Goal: Task Accomplishment & Management: Manage account settings

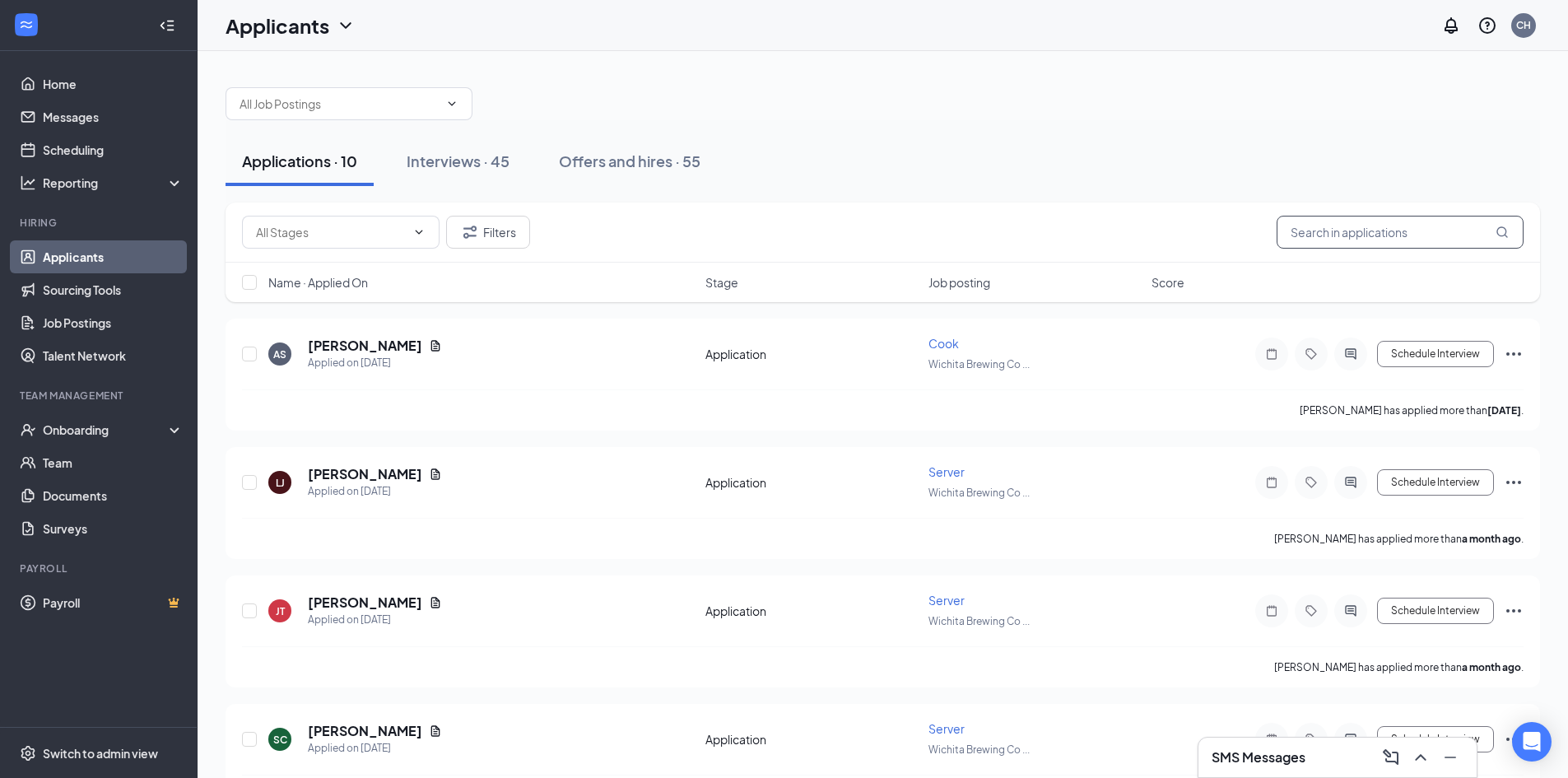
click at [1377, 235] on input "text" at bounding box center [1399, 232] width 247 height 33
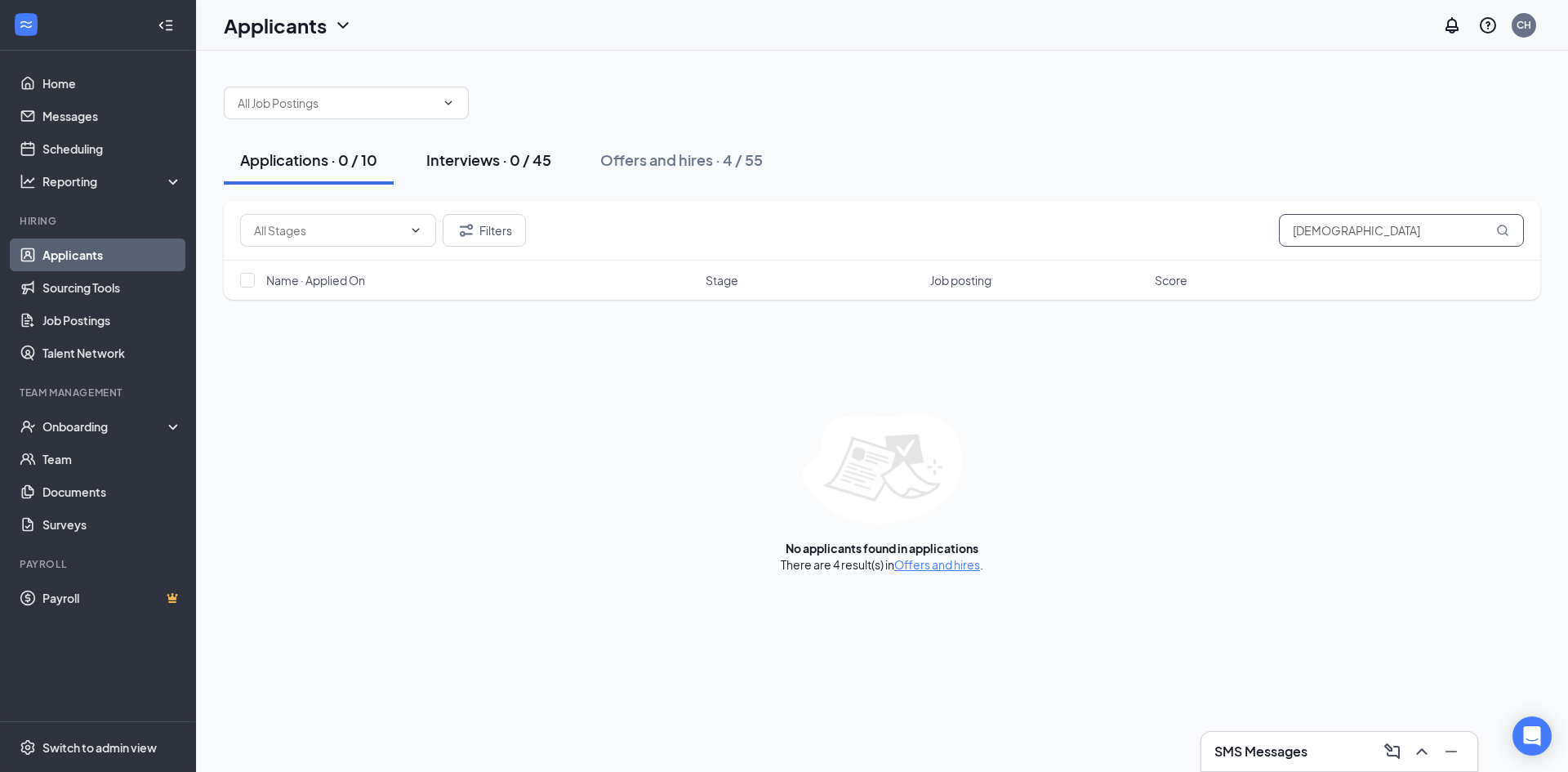
type input "[DEMOGRAPHIC_DATA]"
click at [465, 157] on div "Interviews · 0 / 45" at bounding box center [489, 159] width 125 height 21
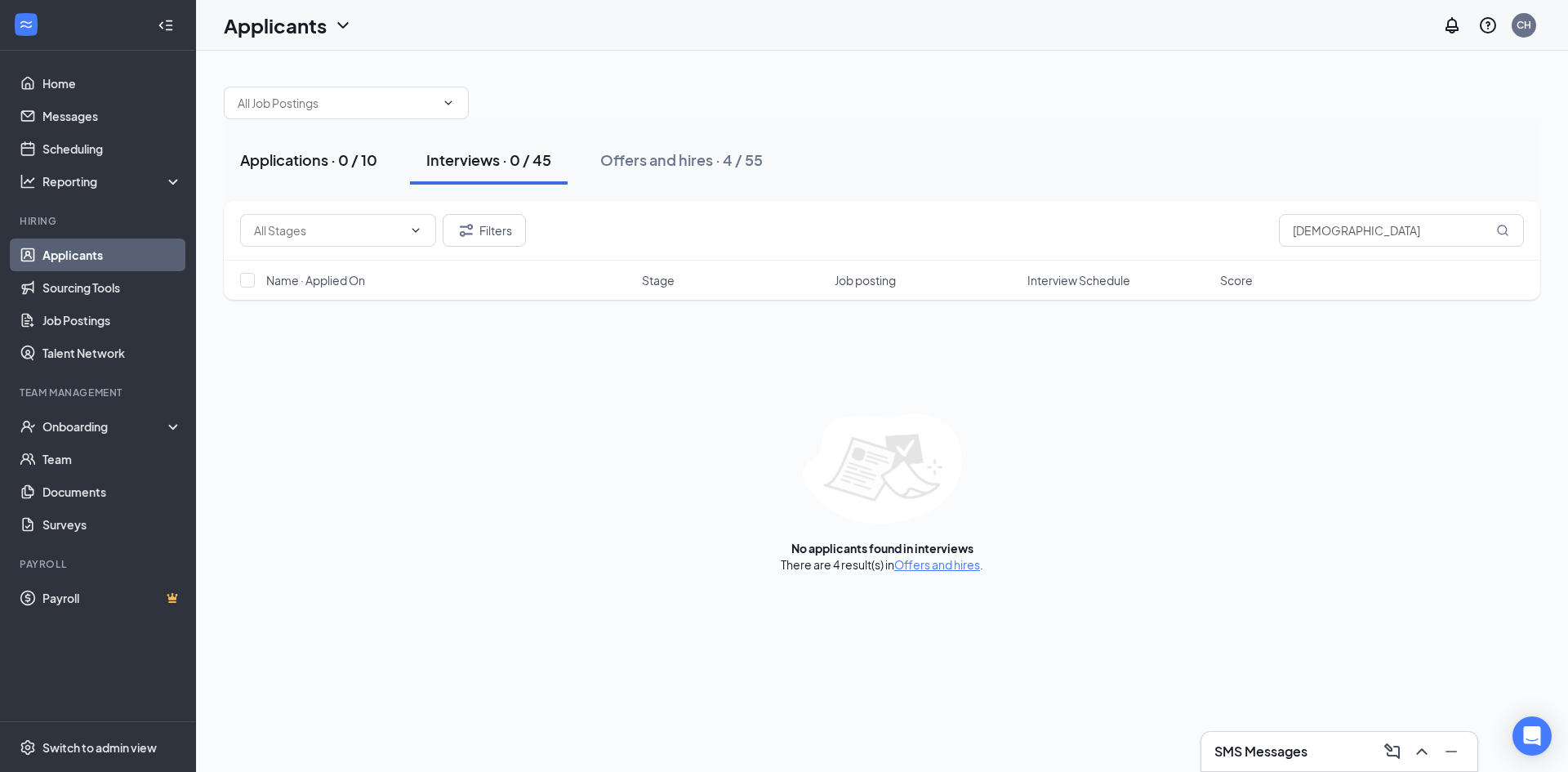
click at [356, 159] on div "Applications · 0 / 10" at bounding box center [308, 159] width 137 height 21
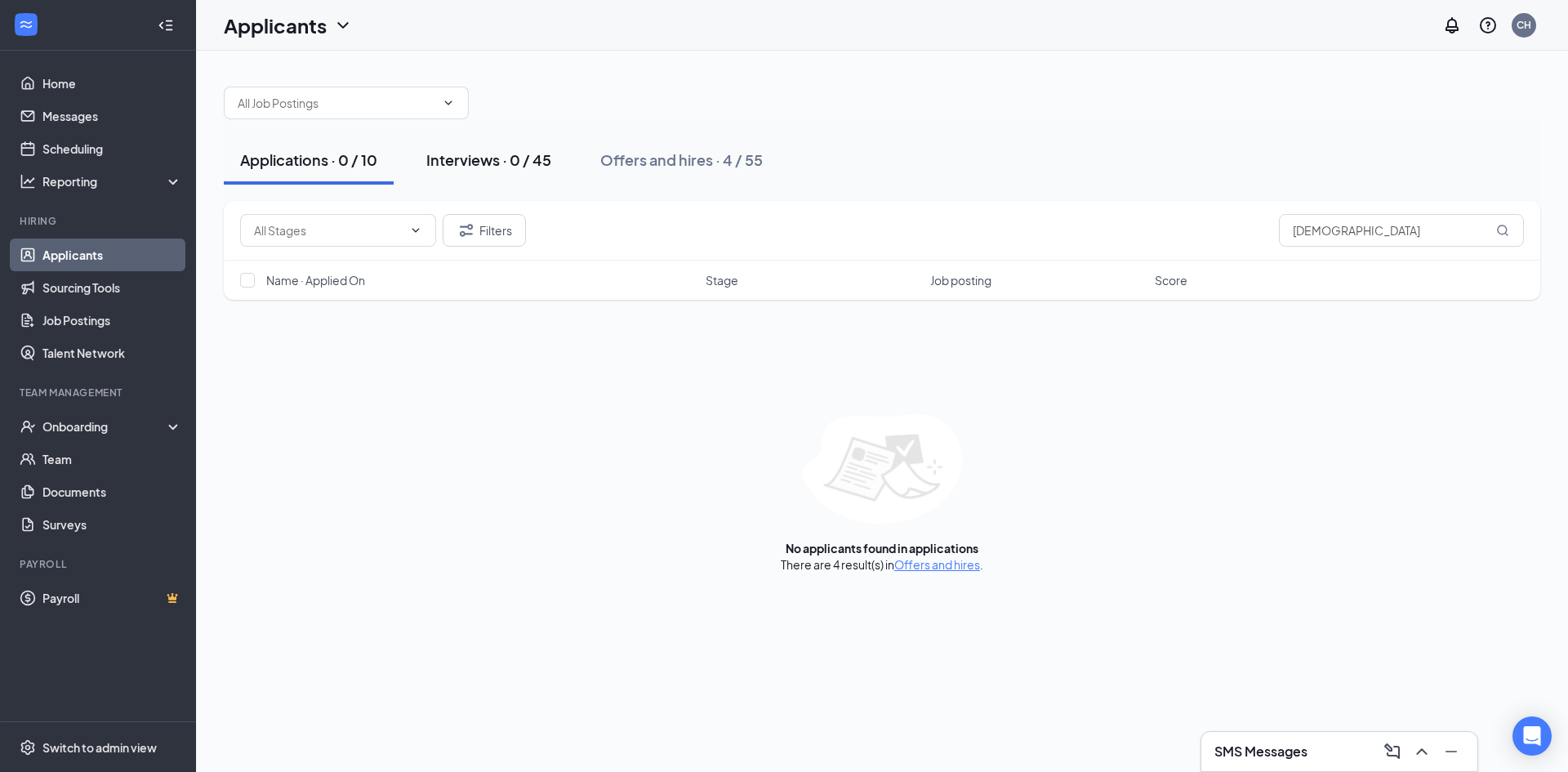
click at [466, 167] on div "Interviews · 0 / 45" at bounding box center [489, 159] width 125 height 21
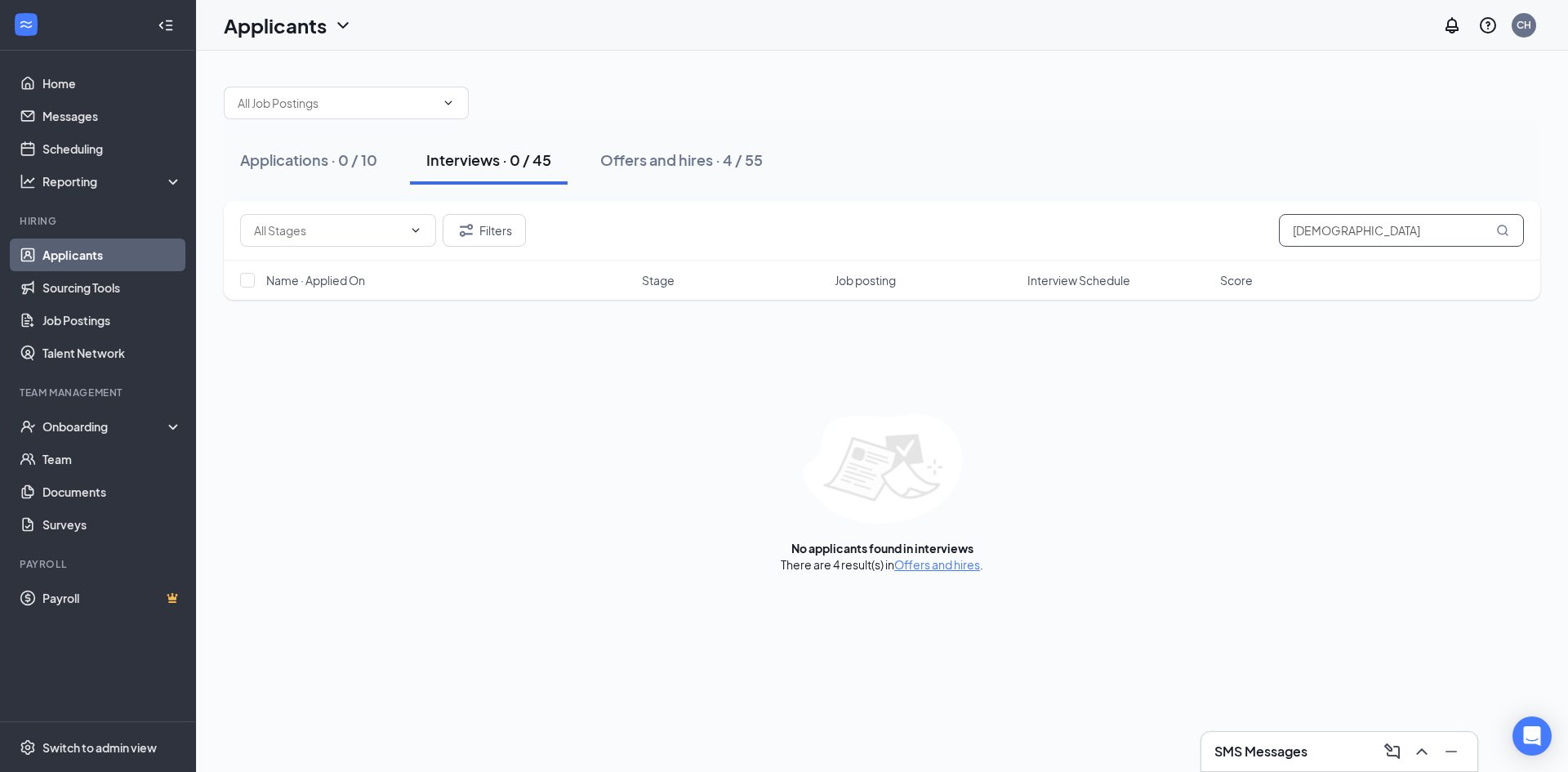
click at [1395, 237] on input "[DEMOGRAPHIC_DATA]" at bounding box center [1402, 230] width 245 height 32
drag, startPoint x: 1381, startPoint y: 230, endPoint x: 1013, endPoint y: 237, distance: 368.1
click at [1012, 238] on div "Filters [PERSON_NAME]" at bounding box center [882, 230] width 1284 height 32
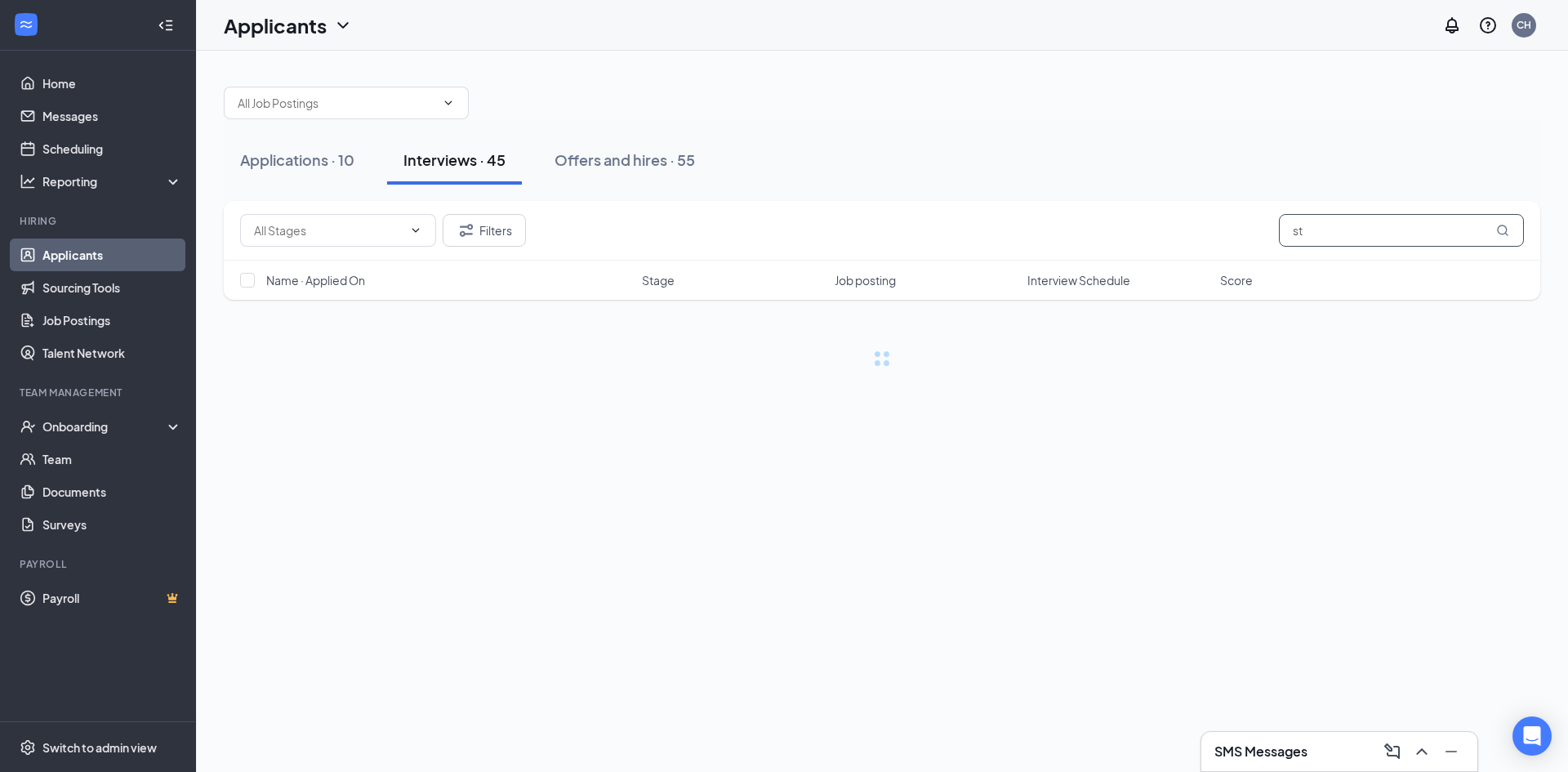
type input "s"
type input "j"
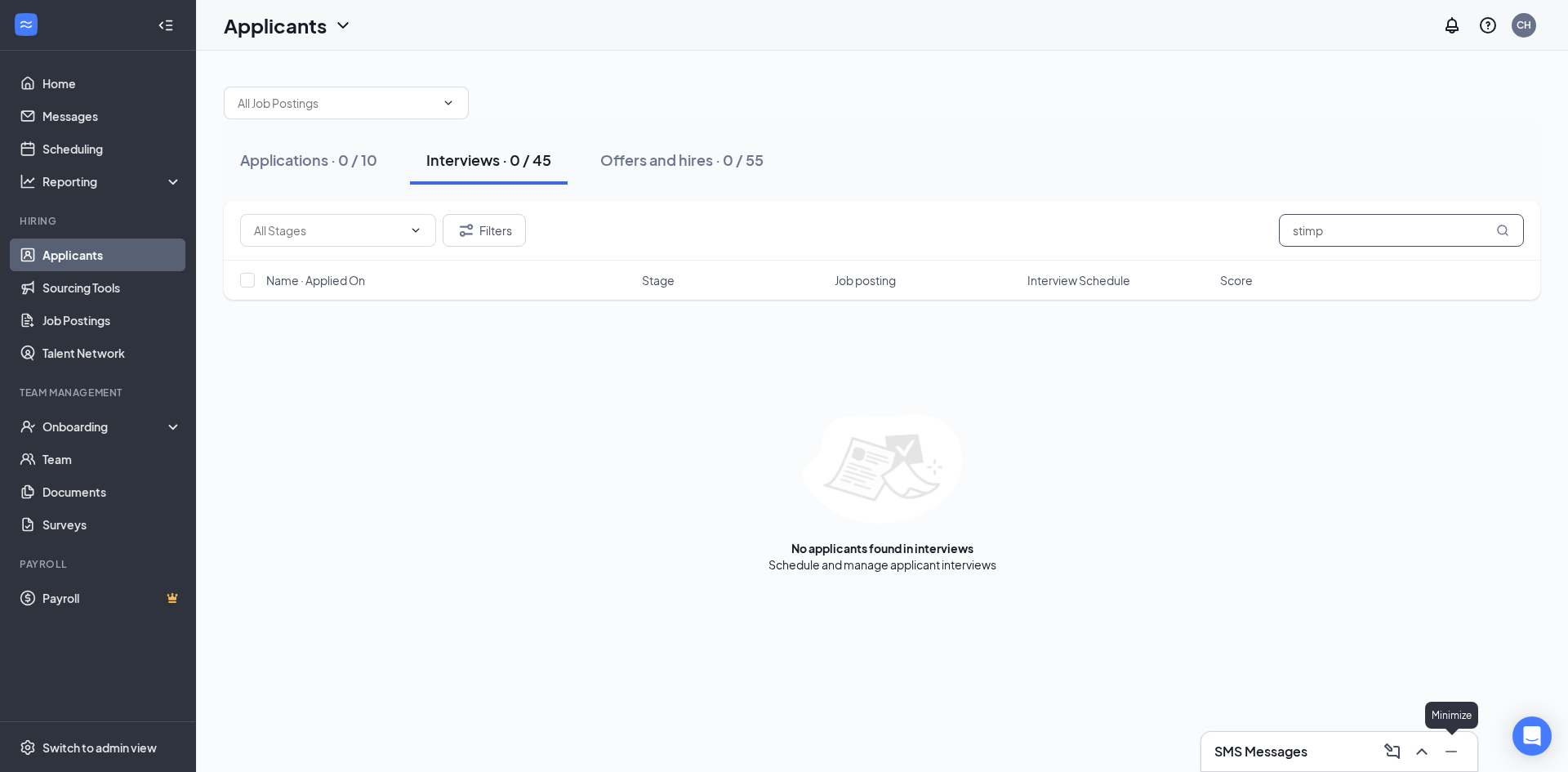
type input "stimp"
click at [1422, 747] on icon "ChevronUp" at bounding box center [1422, 751] width 20 height 20
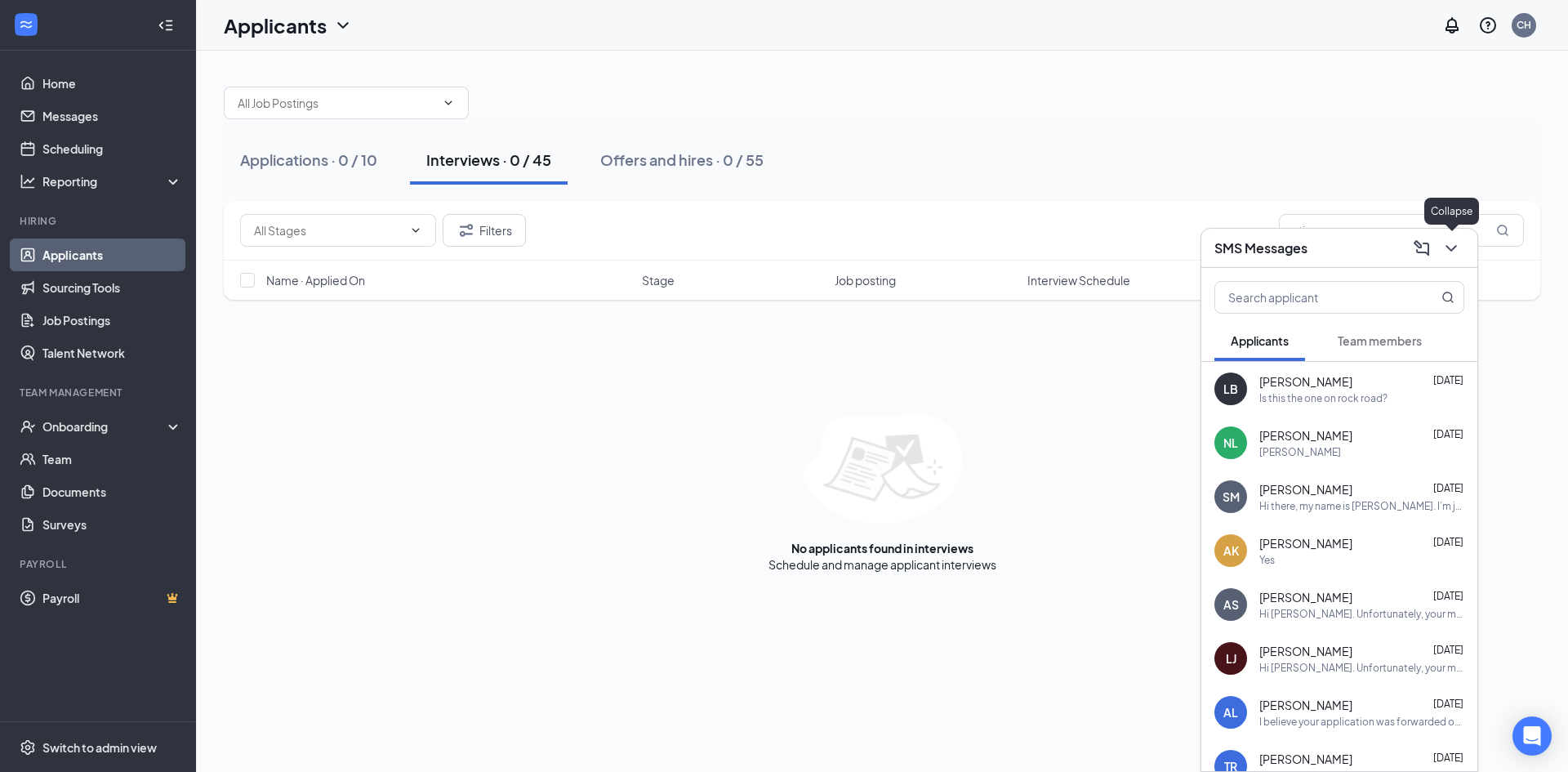
click at [1456, 250] on icon "ChevronDown" at bounding box center [1452, 249] width 20 height 20
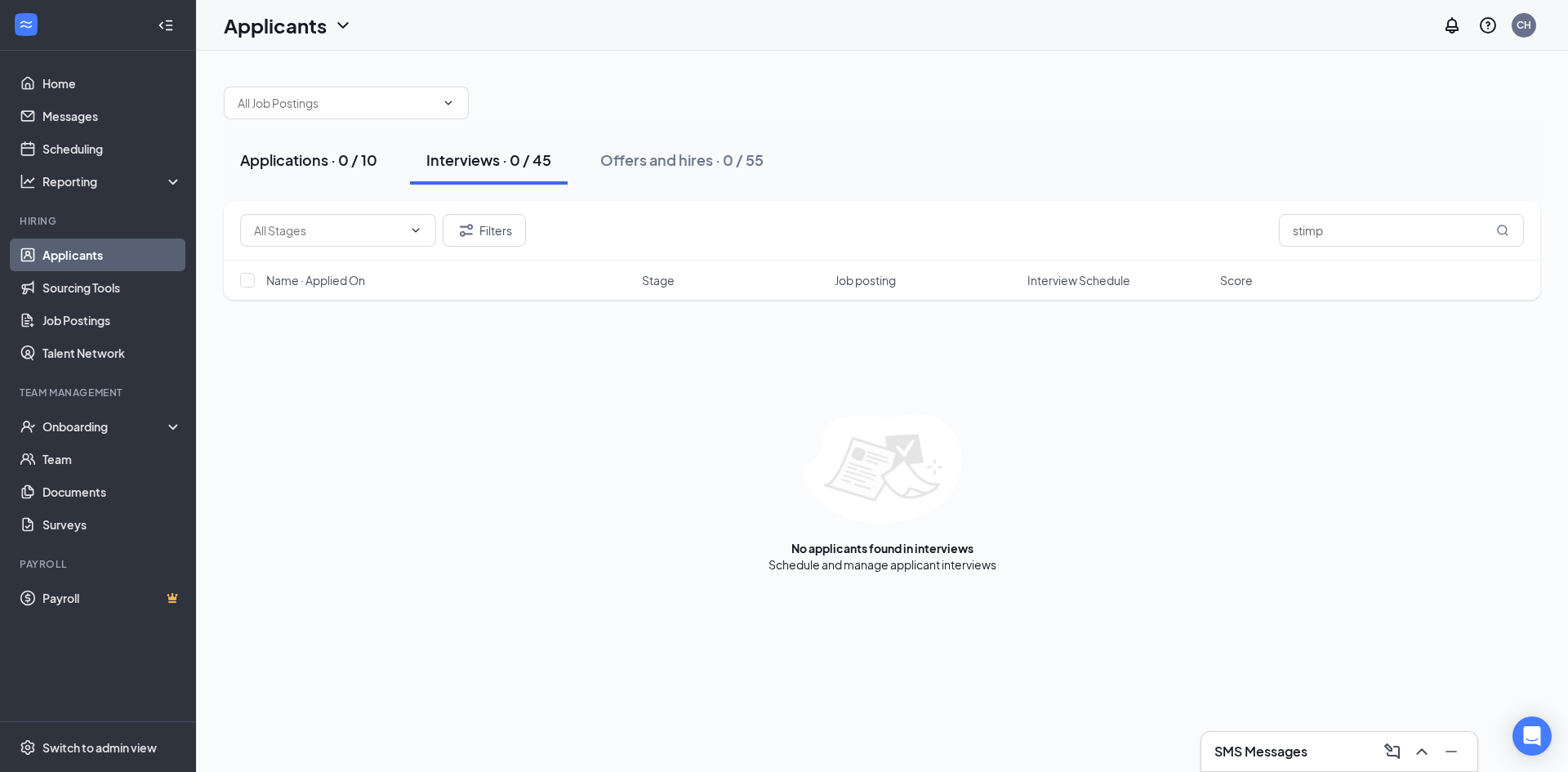
click at [337, 167] on div "Applications · 0 / 10" at bounding box center [308, 159] width 137 height 21
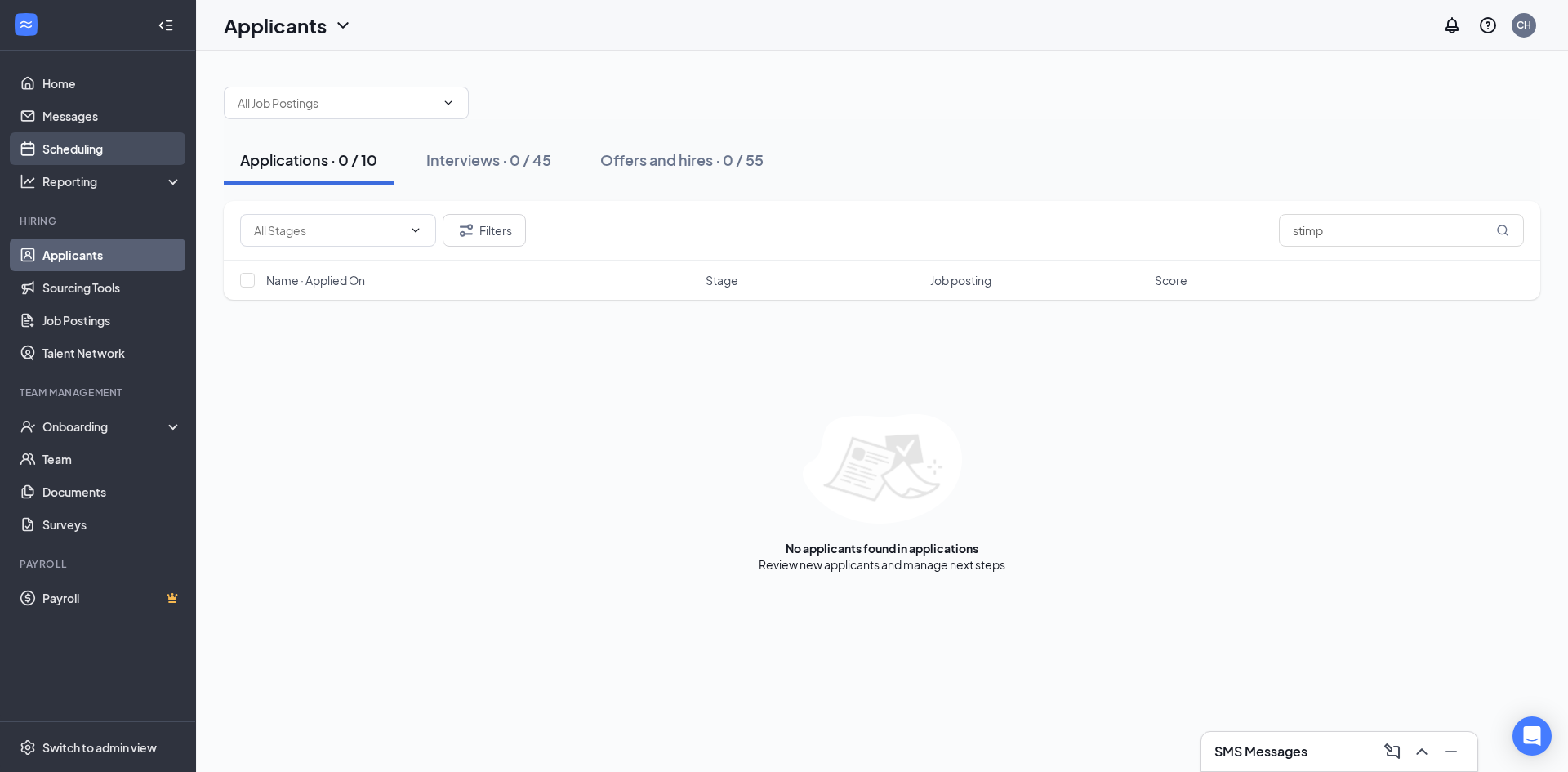
click at [130, 141] on link "Scheduling" at bounding box center [112, 148] width 140 height 32
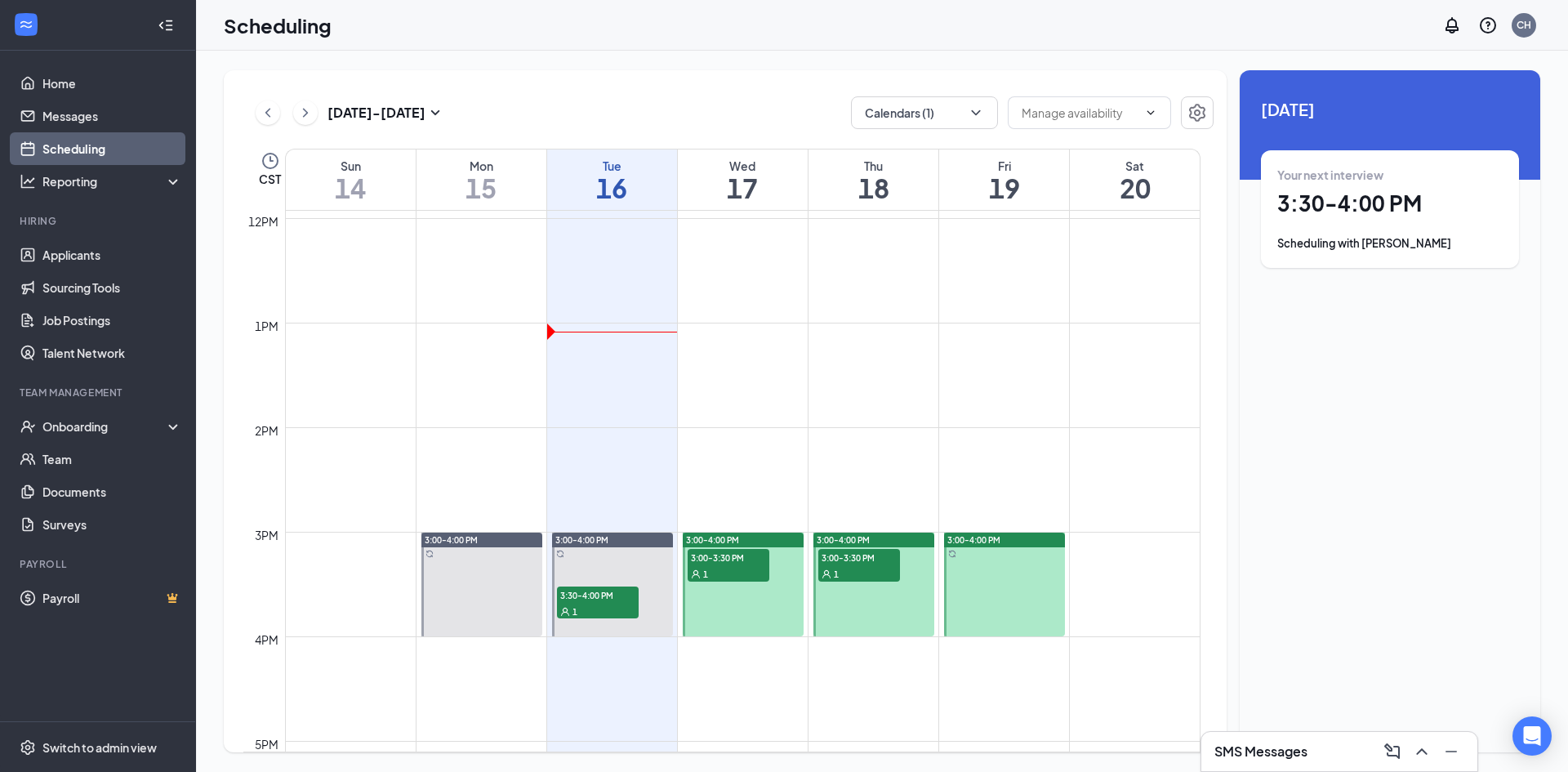
scroll to position [1210, 0]
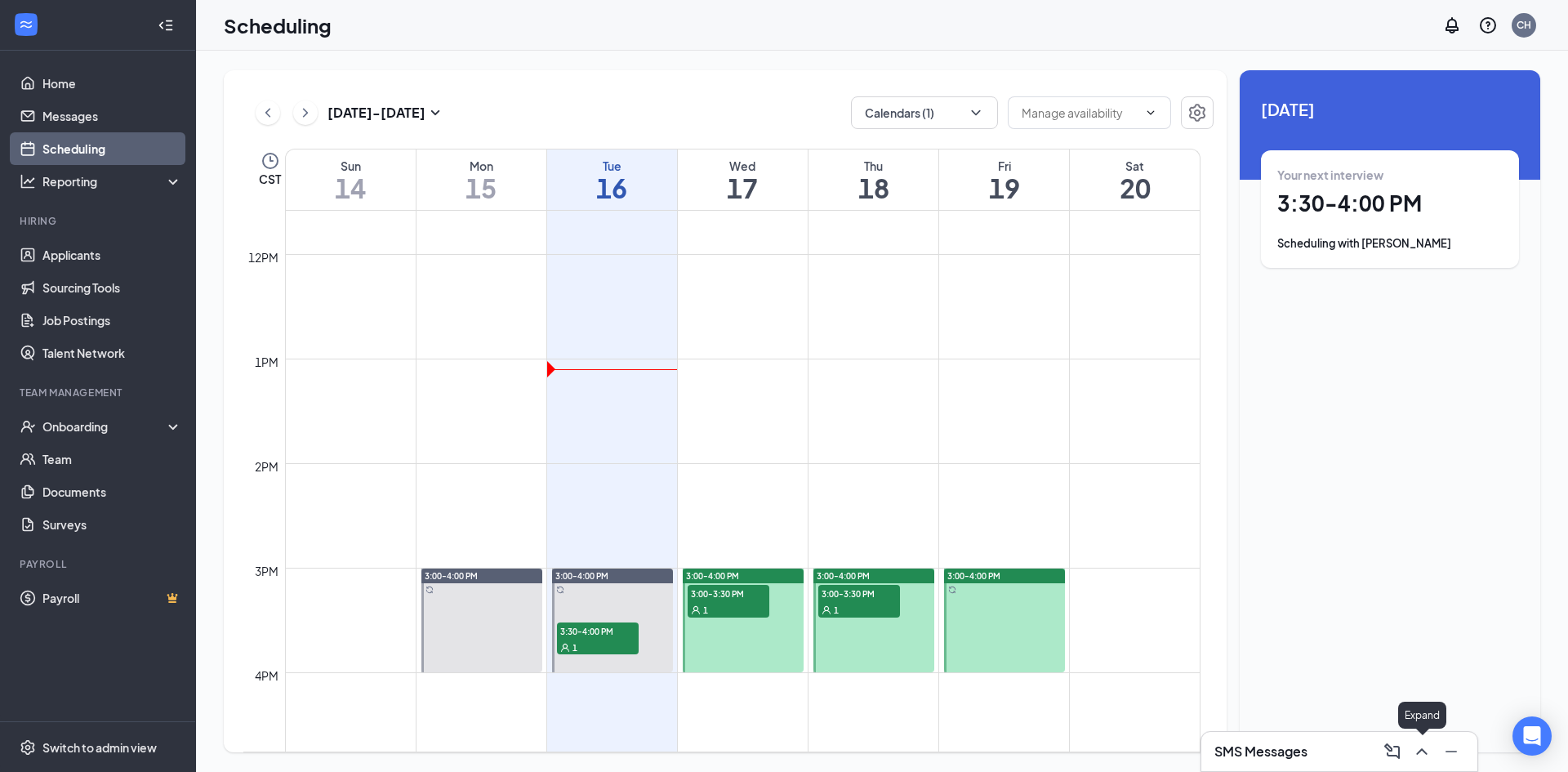
click at [1423, 754] on icon "ChevronUp" at bounding box center [1422, 751] width 20 height 20
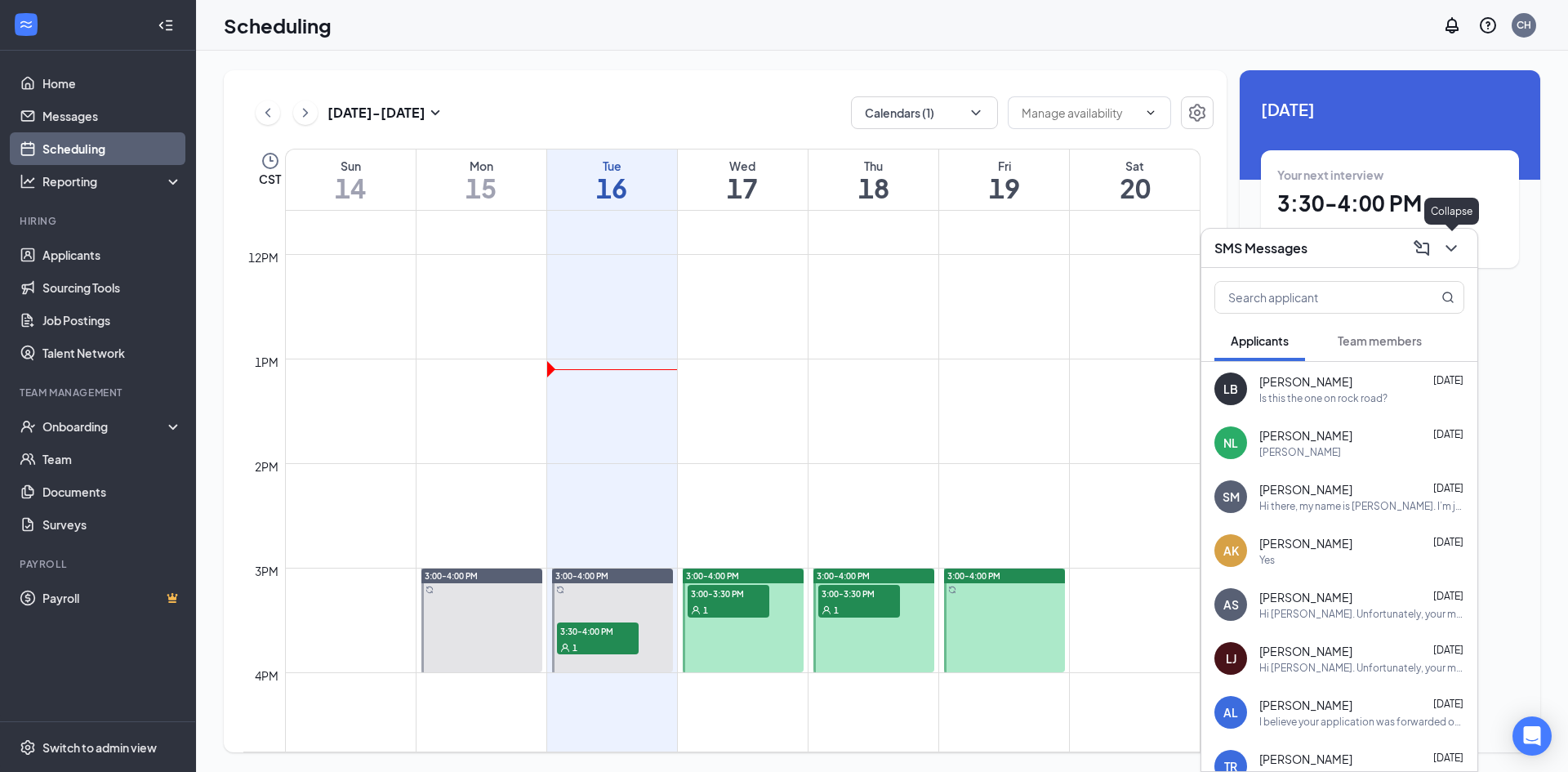
click at [1448, 245] on icon "ChevronDown" at bounding box center [1451, 248] width 11 height 7
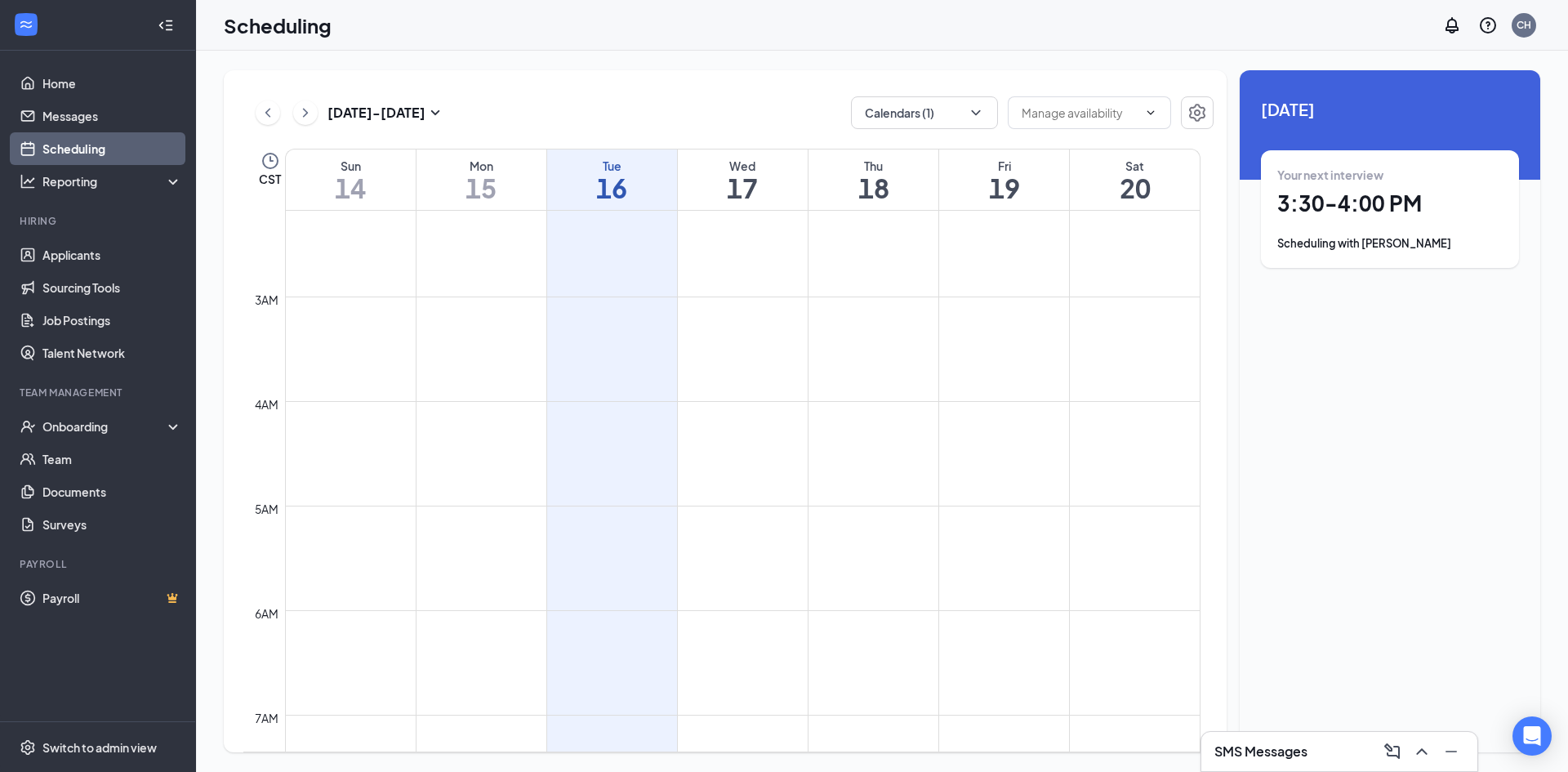
scroll to position [0, 0]
click at [101, 259] on link "Applicants" at bounding box center [112, 254] width 140 height 32
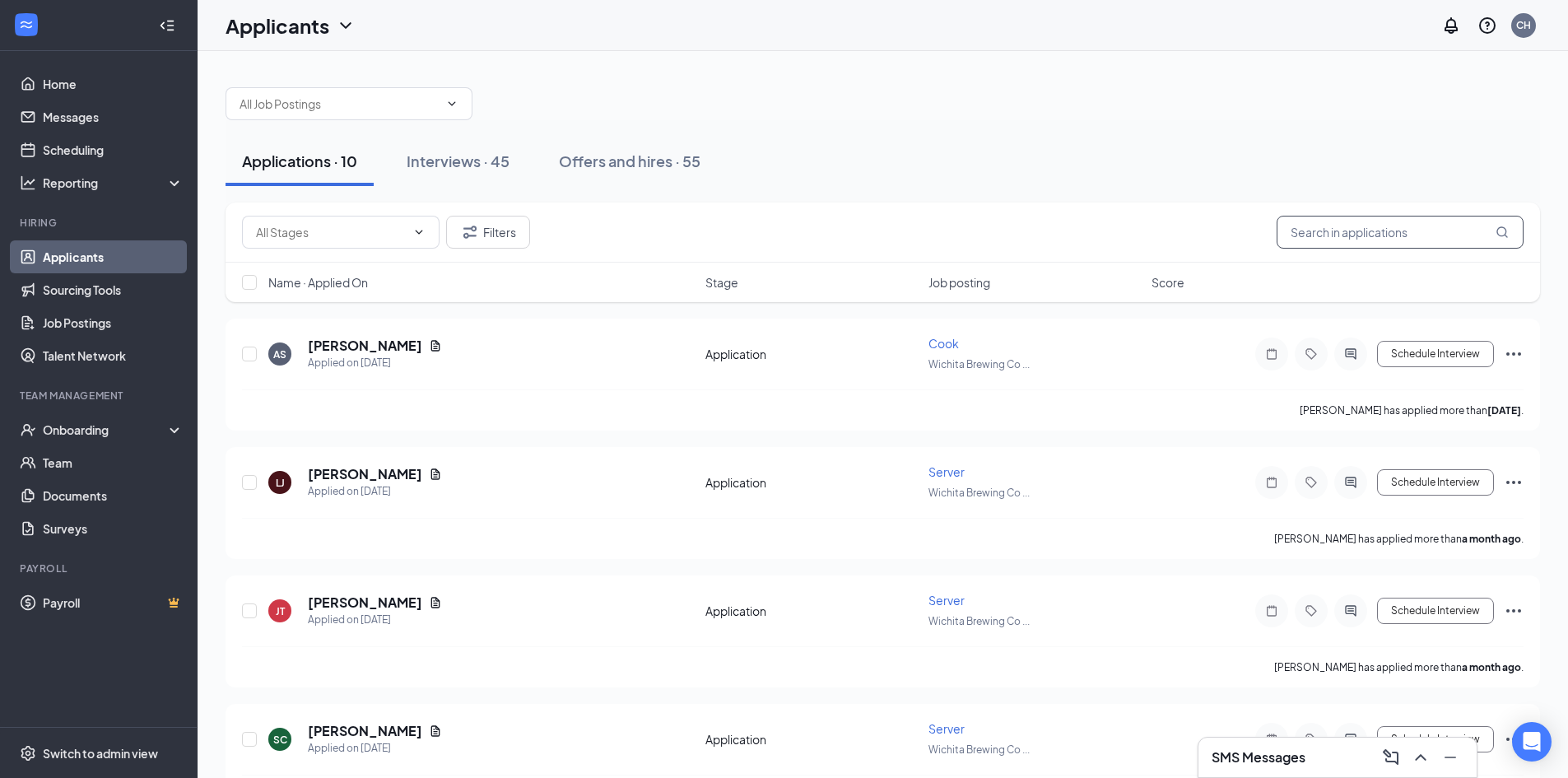
click at [1385, 231] on input "text" at bounding box center [1399, 232] width 247 height 33
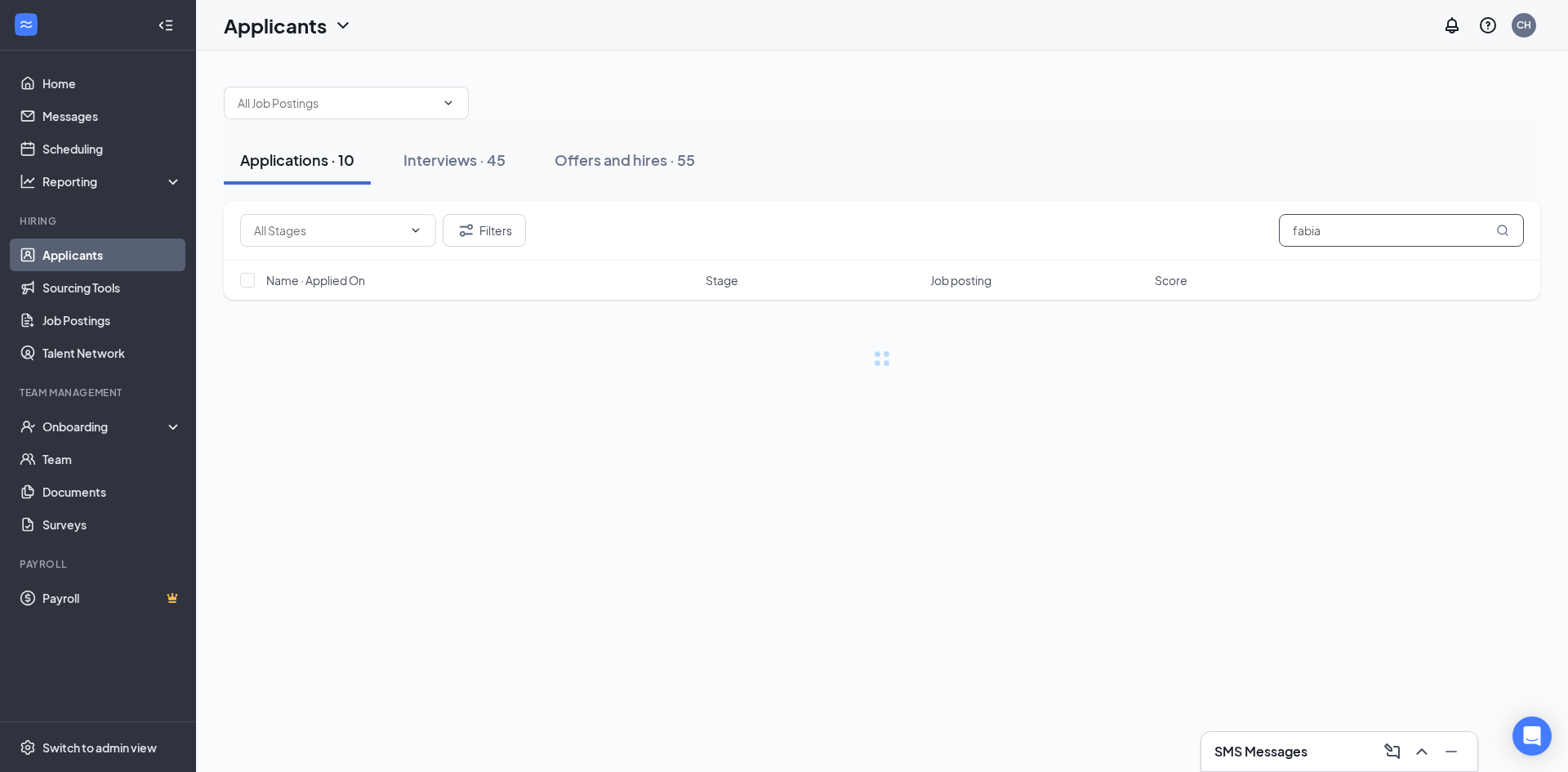
type input "[PERSON_NAME]"
